Goal: Task Accomplishment & Management: Manage account settings

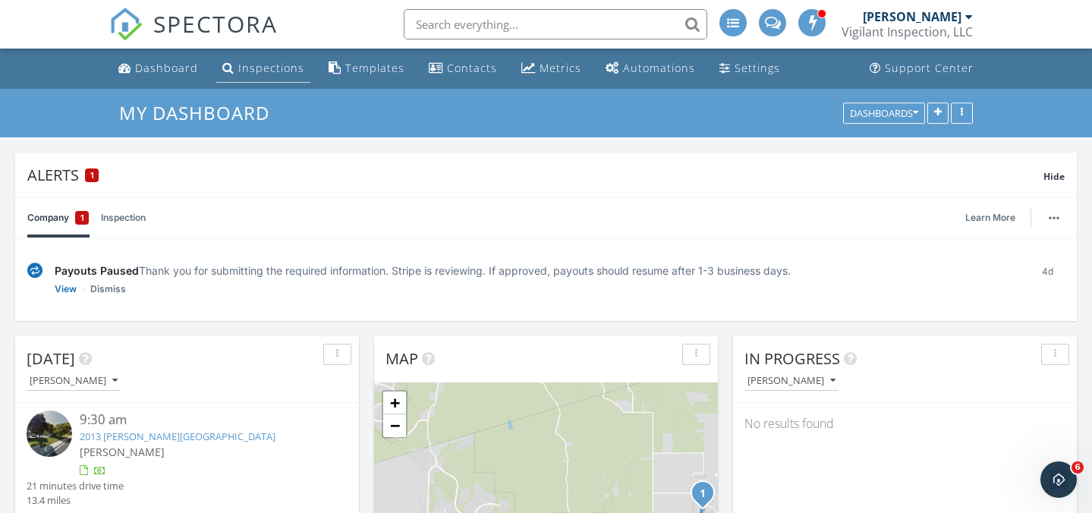
scroll to position [1382, 1092]
click at [247, 74] on div "Inspections" at bounding box center [271, 68] width 66 height 14
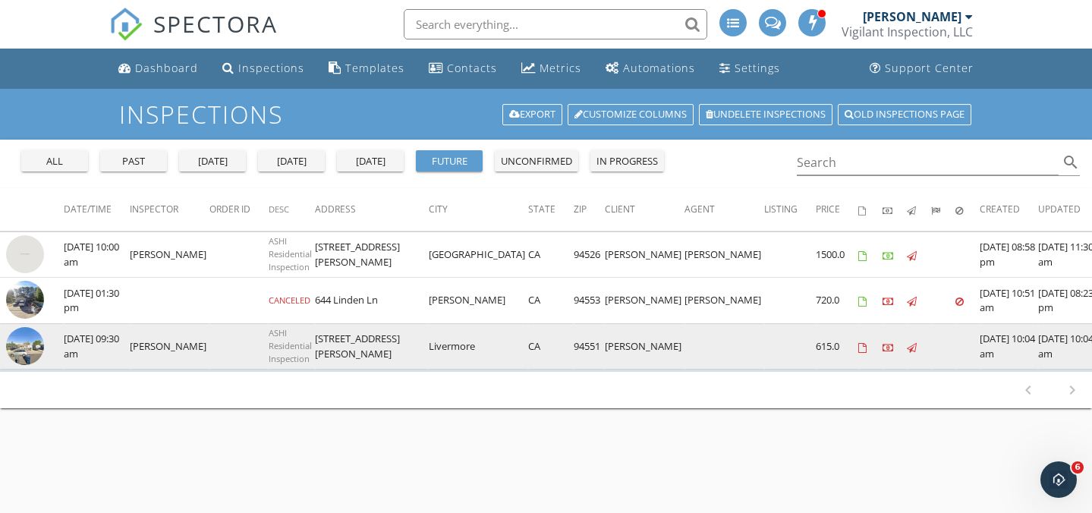
click at [22, 348] on img at bounding box center [25, 346] width 38 height 38
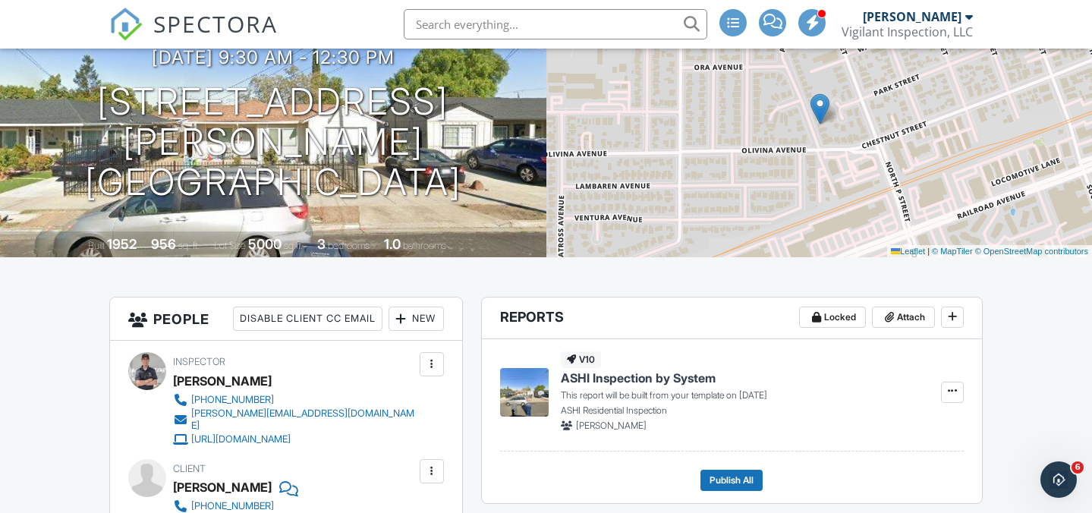
scroll to position [143, 0]
